Goal: Check status

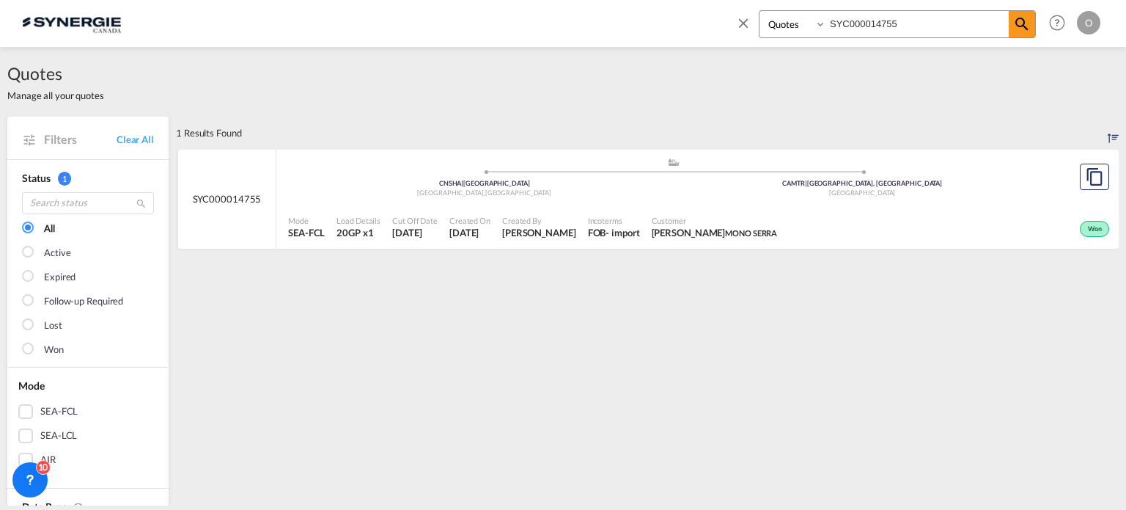
select select "Quotes"
drag, startPoint x: 914, startPoint y: 21, endPoint x: 536, endPoint y: -25, distance: 380.5
click at [536, 0] on html "Analytics Reports Dashboard Rate Search Enquiries Quotes" at bounding box center [563, 255] width 1126 height 510
paste input "573"
type input "SYC000014573"
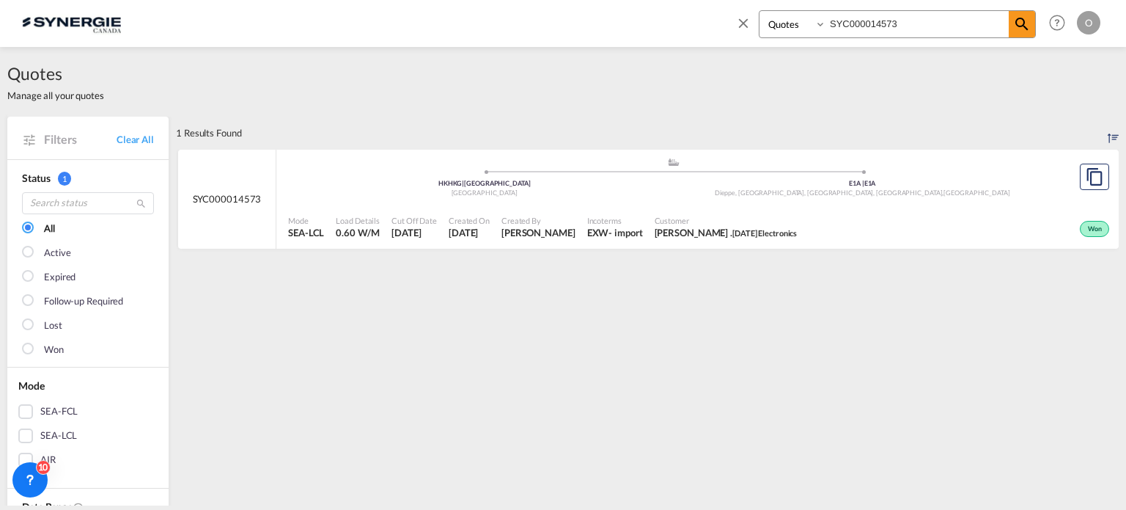
click at [931, 227] on div "Won" at bounding box center [958, 227] width 310 height 37
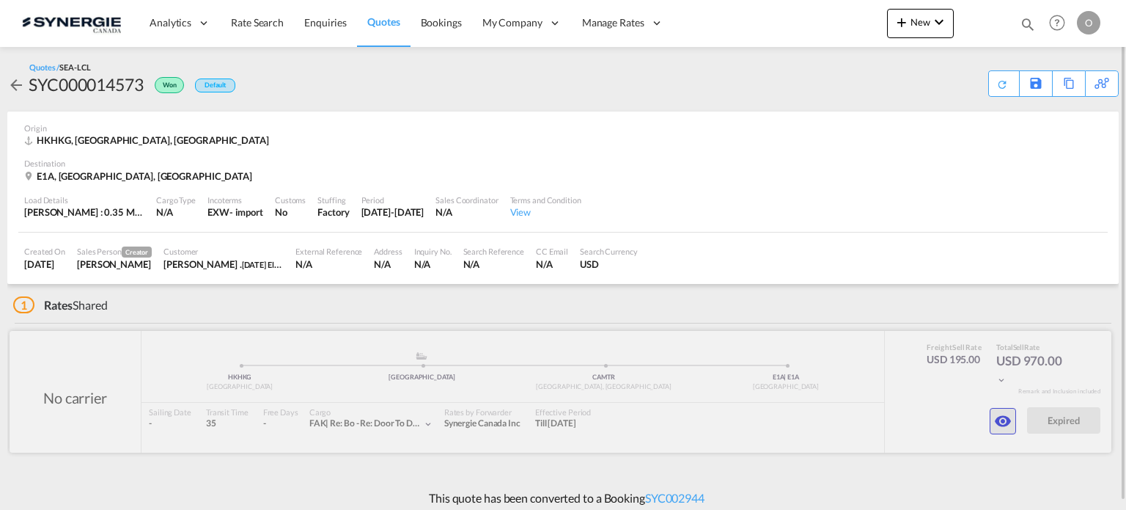
click at [996, 419] on md-icon "icon-eye" at bounding box center [1003, 421] width 18 height 18
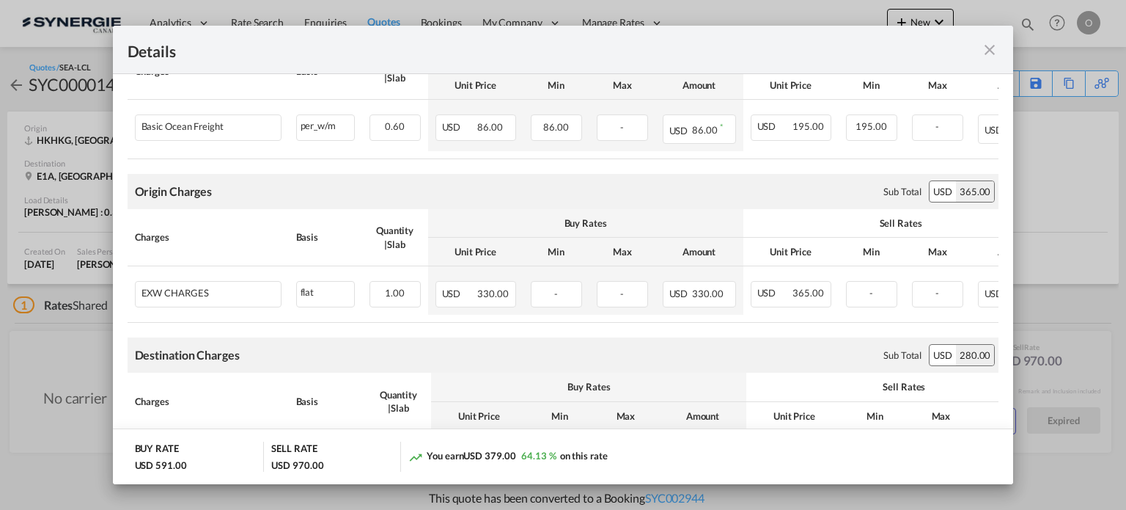
scroll to position [390, 0]
